Goal: Information Seeking & Learning: Learn about a topic

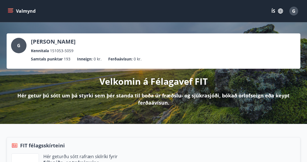
click at [125, 56] on p "Ferðaávísun :" at bounding box center [120, 59] width 24 height 6
click at [125, 61] on p "Ferðaávísun :" at bounding box center [120, 59] width 24 height 6
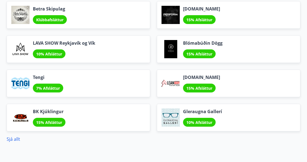
scroll to position [766, 0]
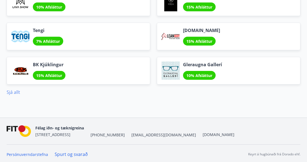
click at [10, 90] on link "Sjá allt" at bounding box center [14, 92] width 14 height 6
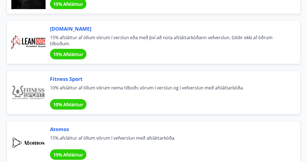
scroll to position [287, 0]
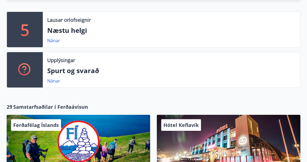
scroll to position [184, 0]
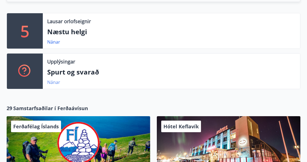
click at [49, 82] on link "Nánar" at bounding box center [53, 82] width 13 height 6
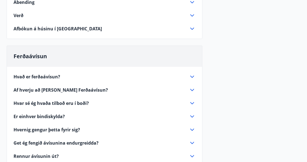
scroll to position [259, 0]
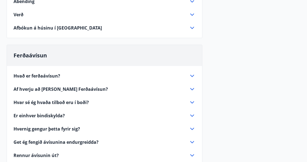
click at [46, 74] on span "Hvað er ferðaávísun?" at bounding box center [37, 76] width 47 height 6
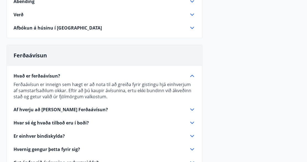
click at [35, 108] on span "Af hverju að [PERSON_NAME] Ferðaávísun?" at bounding box center [61, 110] width 95 height 6
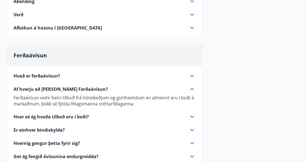
click at [48, 115] on span "Hvar sé ég hvaða tilboð eru í boði?" at bounding box center [51, 117] width 75 height 6
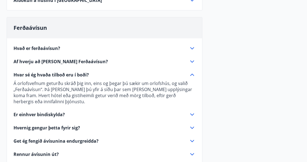
scroll to position [287, 0]
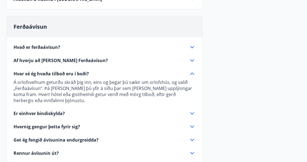
click at [27, 112] on span "Er einhver bindiskylda?" at bounding box center [39, 114] width 51 height 6
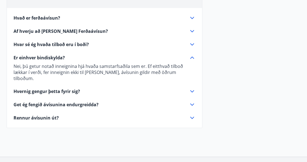
scroll to position [345, 0]
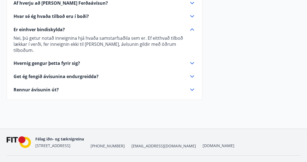
click at [42, 60] on span "Hvernig gengur þetta fyrir sig?" at bounding box center [47, 63] width 67 height 6
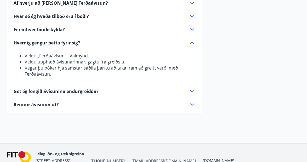
click at [45, 90] on span "Get ég fengið ávísunina endurgreidda?" at bounding box center [56, 91] width 85 height 6
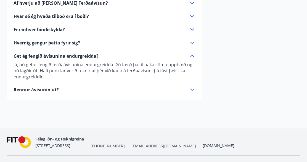
click at [42, 90] on span "Rennur ávísunin út?" at bounding box center [36, 90] width 45 height 6
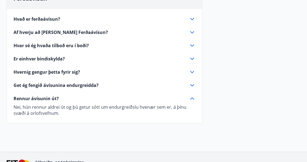
scroll to position [316, 0]
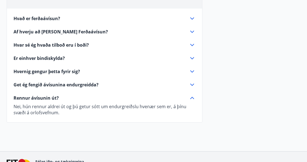
click at [51, 70] on span "Hvernig gengur þetta fyrir sig?" at bounding box center [47, 72] width 67 height 6
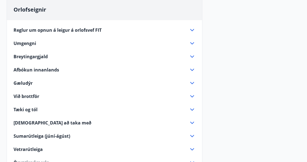
scroll to position [0, 0]
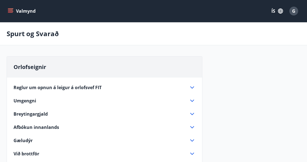
click at [8, 10] on icon "menu" at bounding box center [11, 11] width 6 height 6
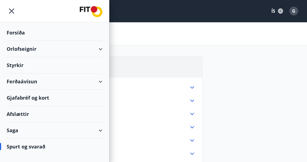
click at [23, 80] on div "Ferðaávísun" at bounding box center [55, 82] width 96 height 16
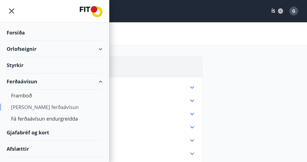
click at [35, 106] on div "[PERSON_NAME] ferðaávísun" at bounding box center [54, 107] width 87 height 12
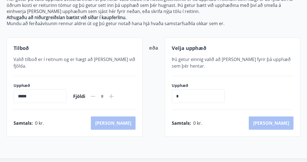
scroll to position [86, 0]
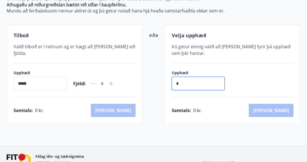
click at [188, 81] on input "*" at bounding box center [198, 84] width 53 height 14
click at [32, 78] on input "*****" at bounding box center [40, 84] width 53 height 14
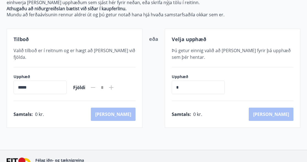
scroll to position [87, 0]
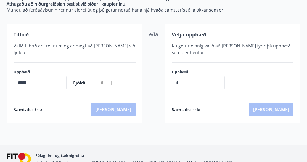
click at [33, 76] on input "*****" at bounding box center [40, 83] width 53 height 14
click at [29, 76] on input "*****" at bounding box center [40, 83] width 53 height 14
click at [28, 76] on input "*****" at bounding box center [40, 83] width 53 height 14
drag, startPoint x: 28, startPoint y: 74, endPoint x: 26, endPoint y: 72, distance: 2.9
click at [26, 76] on input "*****" at bounding box center [40, 83] width 53 height 14
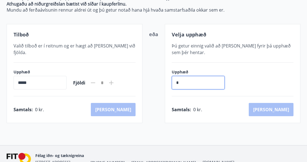
click at [189, 84] on input "*" at bounding box center [198, 83] width 53 height 14
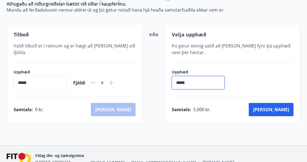
type input "*****"
click at [33, 76] on input "*****" at bounding box center [40, 83] width 53 height 14
click at [16, 76] on input "*****" at bounding box center [40, 83] width 53 height 14
click at [29, 76] on input "*****" at bounding box center [40, 83] width 53 height 14
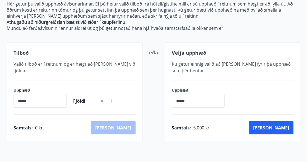
scroll to position [58, 0]
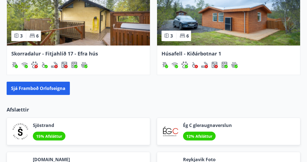
scroll to position [670, 0]
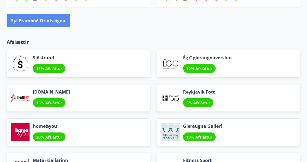
click at [61, 16] on button "Sjá framboð orlofseigna" at bounding box center [38, 20] width 63 height 13
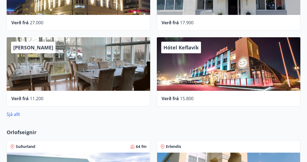
scroll to position [353, 0]
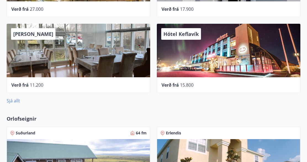
click at [15, 101] on link "Sjá allt" at bounding box center [14, 101] width 14 height 6
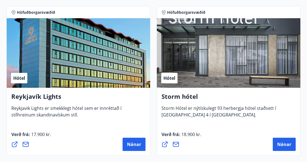
scroll to position [723, 0]
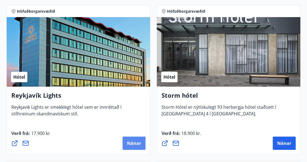
click at [136, 143] on span "Nánar" at bounding box center [134, 143] width 14 height 6
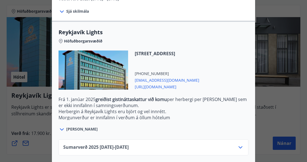
scroll to position [182, 0]
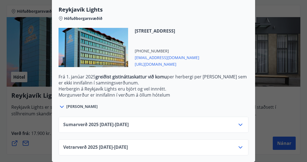
click at [240, 146] on icon at bounding box center [240, 147] width 7 height 7
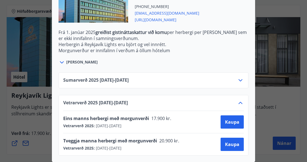
scroll to position [0, 0]
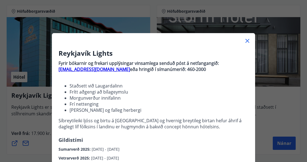
click at [36, 59] on div "Reykjavík Lights Fyrir bókarnir og frekari upplýsingar vinsamlega senduð póst á…" at bounding box center [153, 81] width 307 height 162
click at [247, 40] on icon at bounding box center [247, 41] width 7 height 7
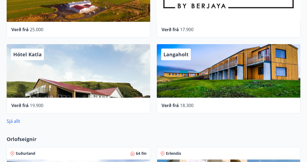
scroll to position [384, 0]
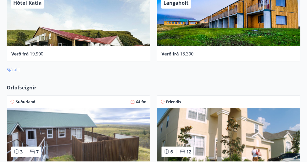
click at [9, 70] on link "Sjá allt" at bounding box center [14, 70] width 14 height 6
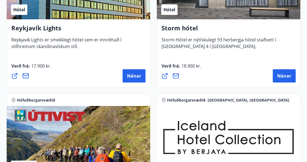
scroll to position [723, 0]
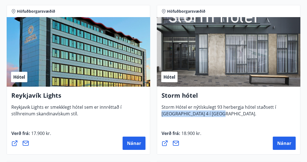
drag, startPoint x: 216, startPoint y: 114, endPoint x: 163, endPoint y: 116, distance: 52.6
click at [163, 116] on span "Storm Hótel er nýtískulegt 93 herbergja hótel staðsett í [GEOGRAPHIC_DATA] 4 í …" at bounding box center [219, 112] width 115 height 17
click at [217, 113] on span "Storm Hótel er nýtískulegt 93 herbergja hótel staðsett í [GEOGRAPHIC_DATA] 4 í …" at bounding box center [219, 112] width 115 height 17
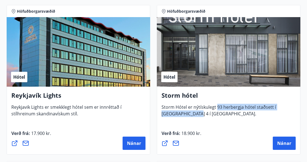
drag, startPoint x: 217, startPoint y: 112, endPoint x: 195, endPoint y: 113, distance: 22.7
click at [195, 113] on span "Storm Hótel er nýtískulegt 93 herbergja hótel staðsett í [GEOGRAPHIC_DATA] 4 í …" at bounding box center [219, 112] width 115 height 17
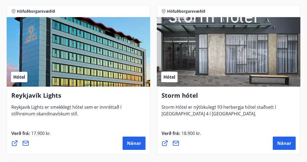
drag, startPoint x: 224, startPoint y: 121, endPoint x: 215, endPoint y: 116, distance: 10.8
click at [222, 119] on div "Storm hótel Storm Hótel er nýtískulegt 93 herbergja hótel staðsett í [GEOGRAPHI…" at bounding box center [229, 121] width 144 height 68
drag, startPoint x: 216, startPoint y: 113, endPoint x: 162, endPoint y: 120, distance: 54.9
click at [162, 120] on span "Storm Hótel er nýtískulegt 93 herbergja hótel staðsett í [GEOGRAPHIC_DATA] 4 í …" at bounding box center [219, 112] width 115 height 17
copy span "Þórunnartúni 4 í [GEOGRAPHIC_DATA]."
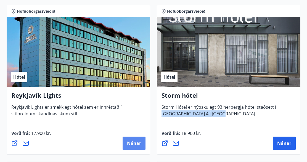
click at [132, 146] on span "Nánar" at bounding box center [134, 143] width 14 height 6
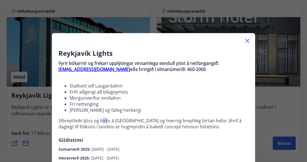
drag, startPoint x: 101, startPoint y: 123, endPoint x: 107, endPoint y: 118, distance: 7.6
click at [107, 118] on p "Fyrir bókarnir og [PERSON_NAME] upplýsingar vinsamlega senduð póst á netfangang…" at bounding box center [154, 97] width 190 height 78
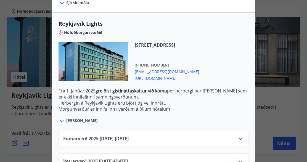
scroll to position [182, 0]
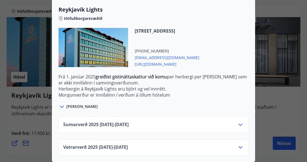
click at [171, 62] on span "[URL][DOMAIN_NAME]" at bounding box center [167, 64] width 65 height 7
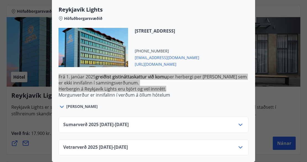
drag, startPoint x: 171, startPoint y: 62, endPoint x: 148, endPoint y: 62, distance: 23.2
click at [148, 62] on span "[URL][DOMAIN_NAME]" at bounding box center [167, 64] width 65 height 7
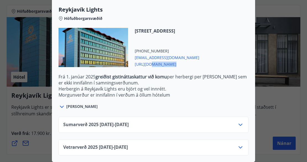
drag, startPoint x: 211, startPoint y: 30, endPoint x: 137, endPoint y: 33, distance: 74.1
click at [136, 33] on span "[STREET_ADDRESS]" at bounding box center [167, 31] width 65 height 6
drag, startPoint x: 146, startPoint y: 35, endPoint x: 138, endPoint y: 43, distance: 11.1
click at [200, 29] on span "[STREET_ADDRESS]" at bounding box center [167, 31] width 65 height 6
drag, startPoint x: 216, startPoint y: 28, endPoint x: 134, endPoint y: 36, distance: 82.4
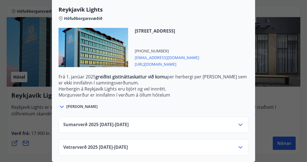
click at [134, 36] on div "[STREET_ADDRESS] [PHONE_NUMBER] [EMAIL_ADDRESS][DOMAIN_NAME] [URL][DOMAIN_NAME]" at bounding box center [163, 47] width 71 height 39
copy span "[STREET_ADDRESS]"
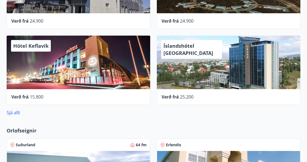
scroll to position [378, 0]
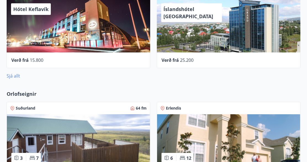
click at [17, 74] on link "Sjá allt" at bounding box center [14, 76] width 14 height 6
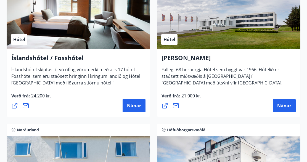
scroll to position [1201, 0]
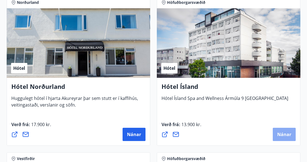
click at [281, 134] on span "Nánar" at bounding box center [284, 135] width 14 height 6
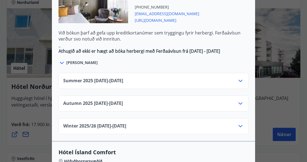
scroll to position [512, 0]
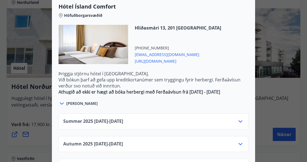
click at [243, 141] on icon at bounding box center [240, 144] width 7 height 7
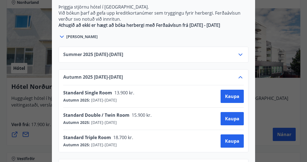
scroll to position [396, 0]
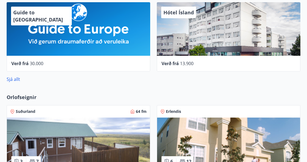
scroll to position [374, 0]
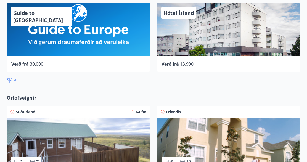
click at [10, 80] on link "Sjá allt" at bounding box center [14, 80] width 14 height 6
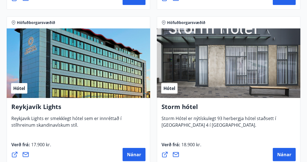
scroll to position [723, 0]
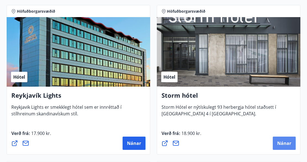
click at [284, 141] on span "Nánar" at bounding box center [284, 143] width 14 height 6
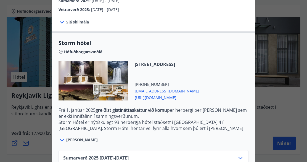
scroll to position [142, 0]
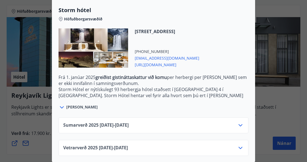
click at [243, 148] on icon at bounding box center [240, 148] width 7 height 7
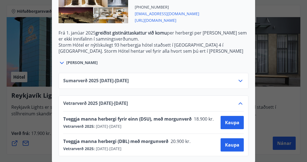
click at [272, 40] on div "Storm hótel Aðeins er hægt að bóka stéttarfélagsverð með því að hafa samband í …" at bounding box center [153, 81] width 307 height 162
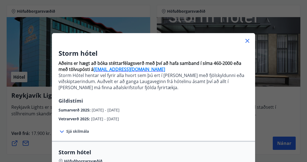
click at [250, 40] on icon at bounding box center [247, 41] width 7 height 7
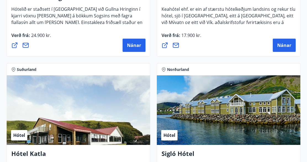
scroll to position [517, 0]
